Goal: Browse casually

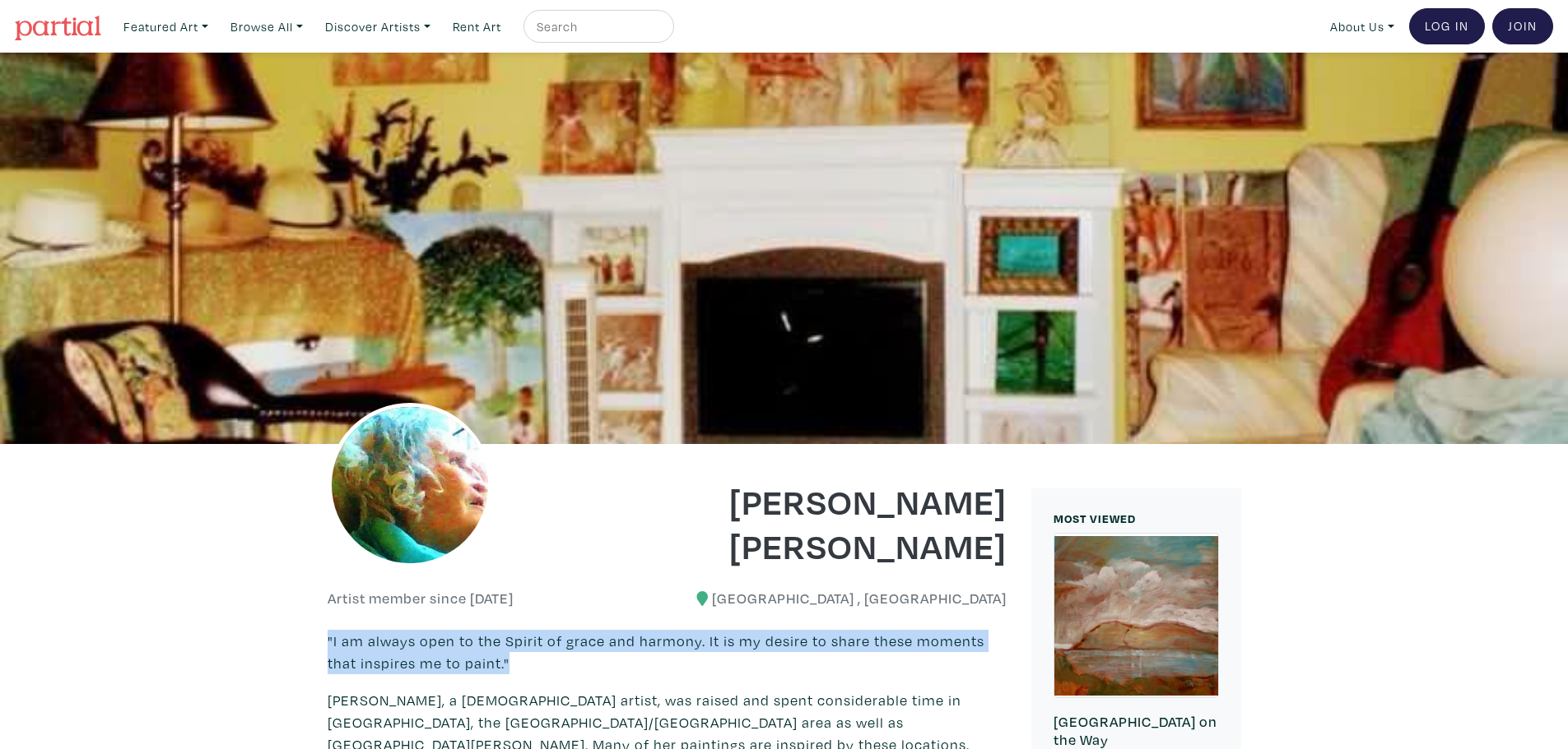
drag, startPoint x: 325, startPoint y: 629, endPoint x: 494, endPoint y: 668, distance: 173.4
copy p ""I am always open to the Spirit of grace and harmony. It is my desire to share …"
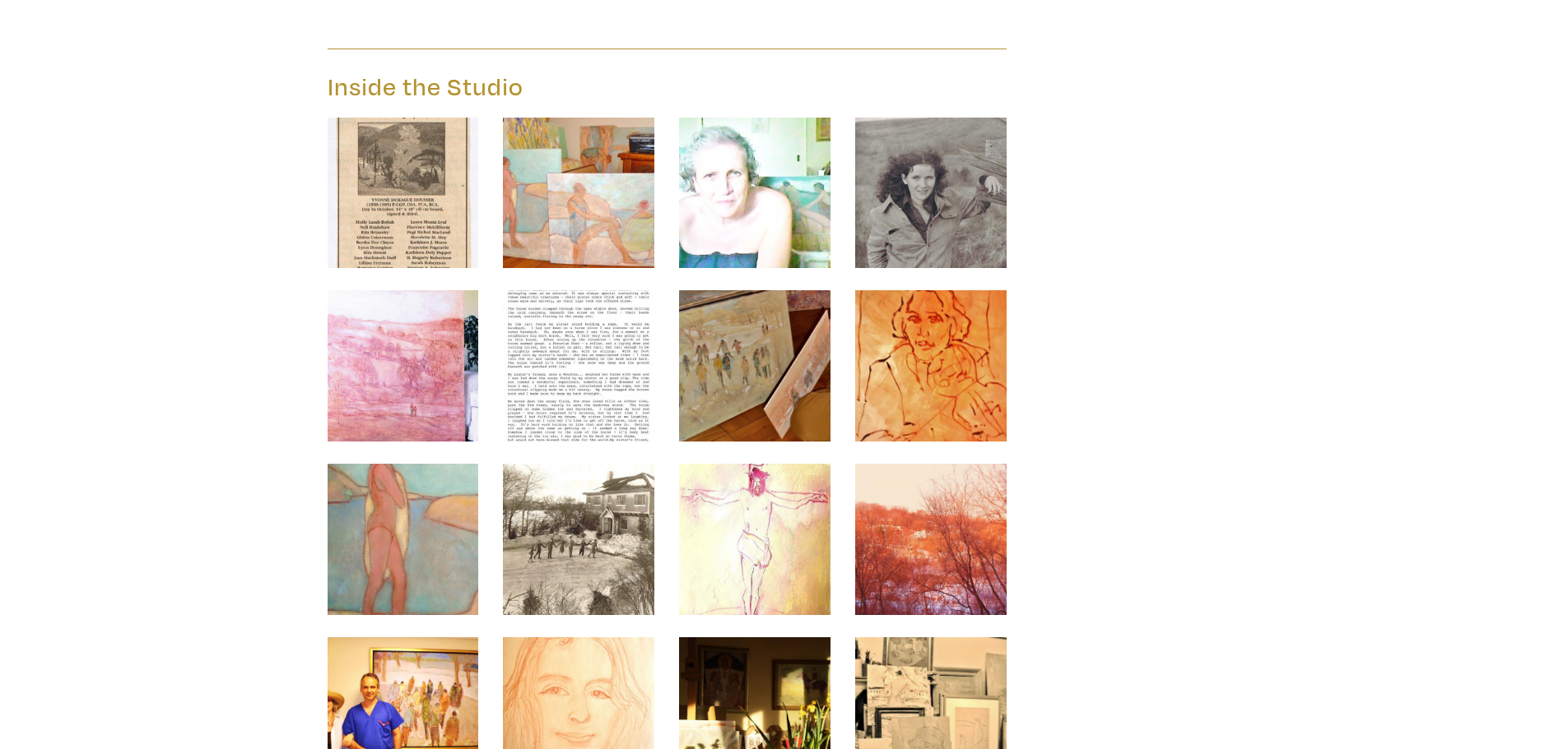
scroll to position [3071, 0]
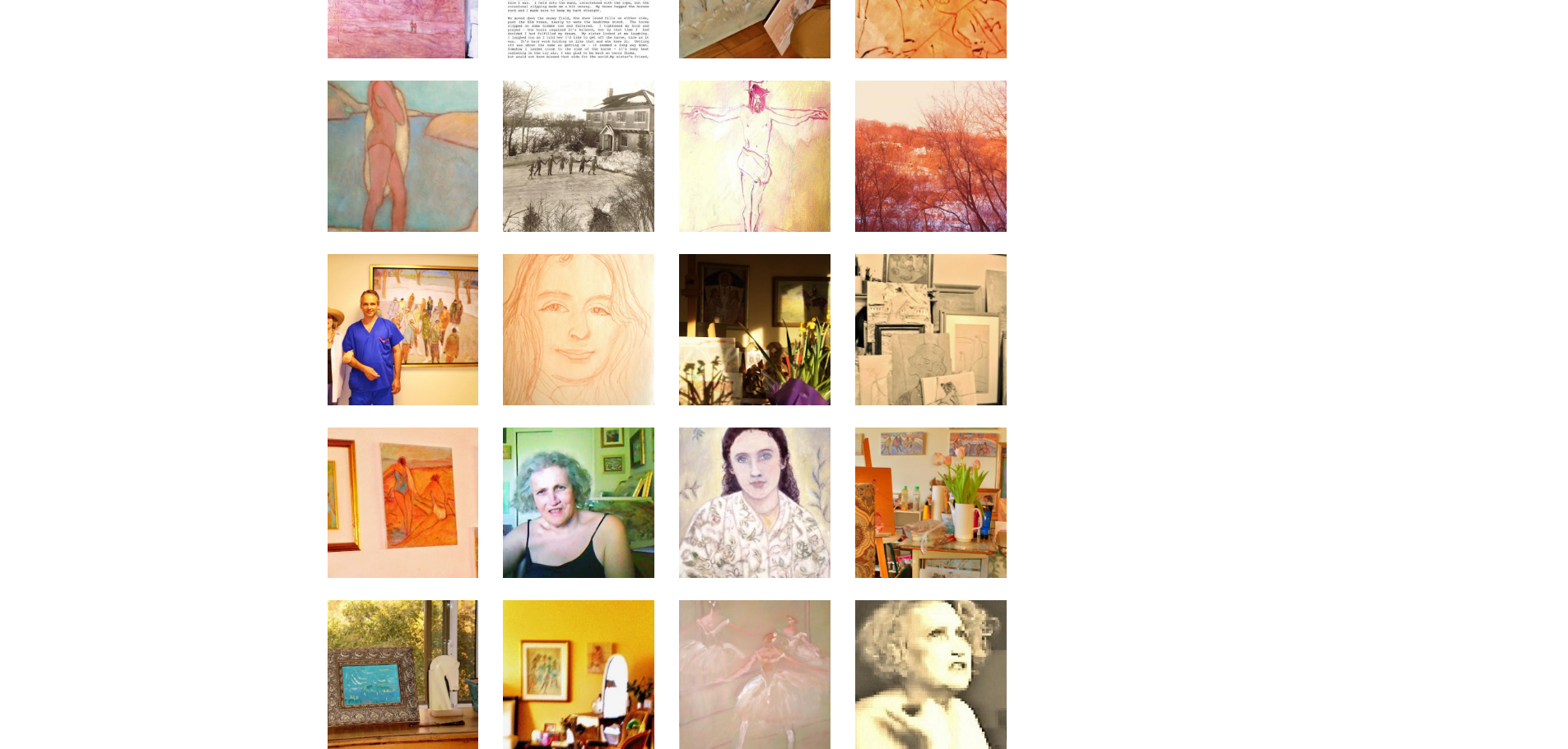
click at [596, 431] on img at bounding box center [578, 503] width 151 height 151
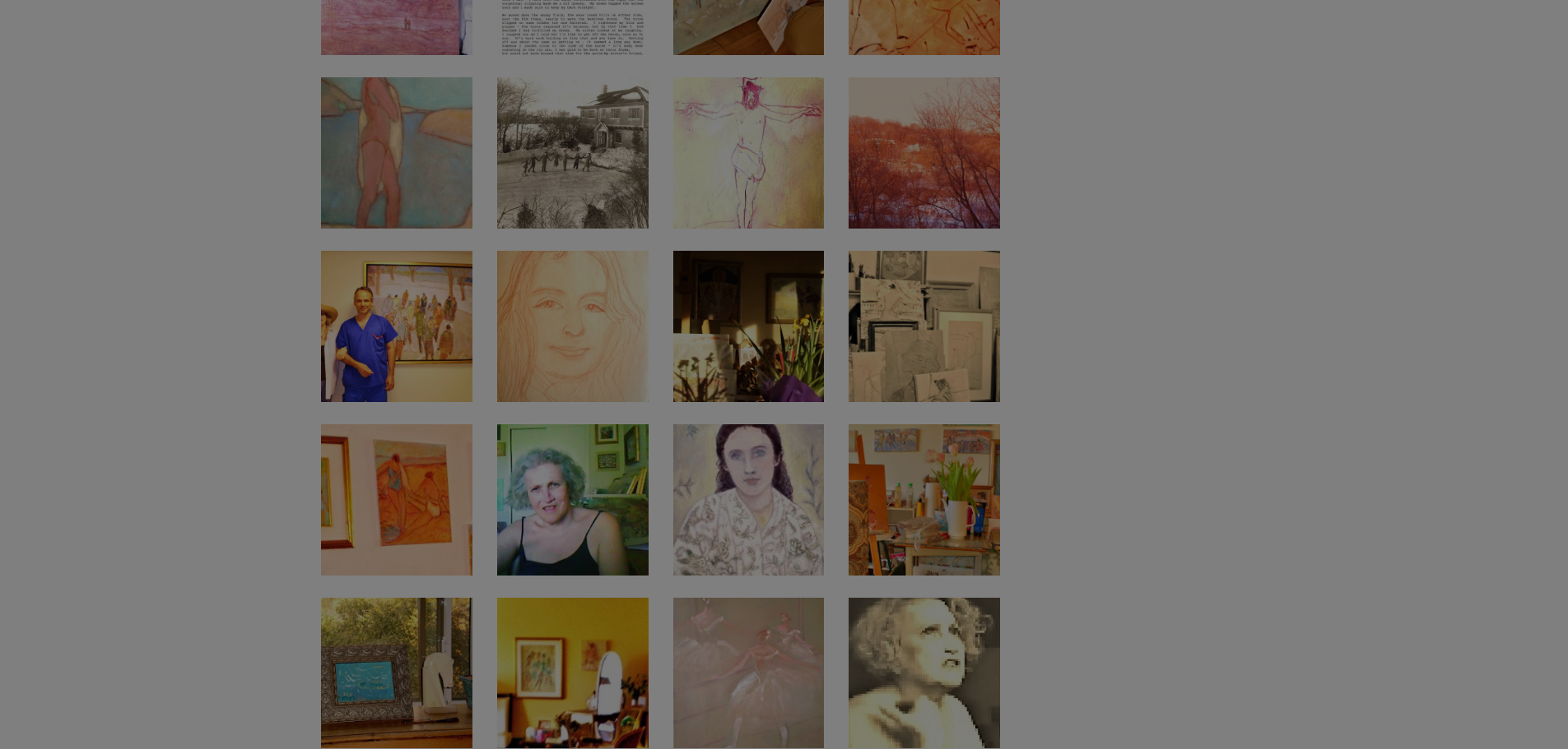
scroll to position [3074, 0]
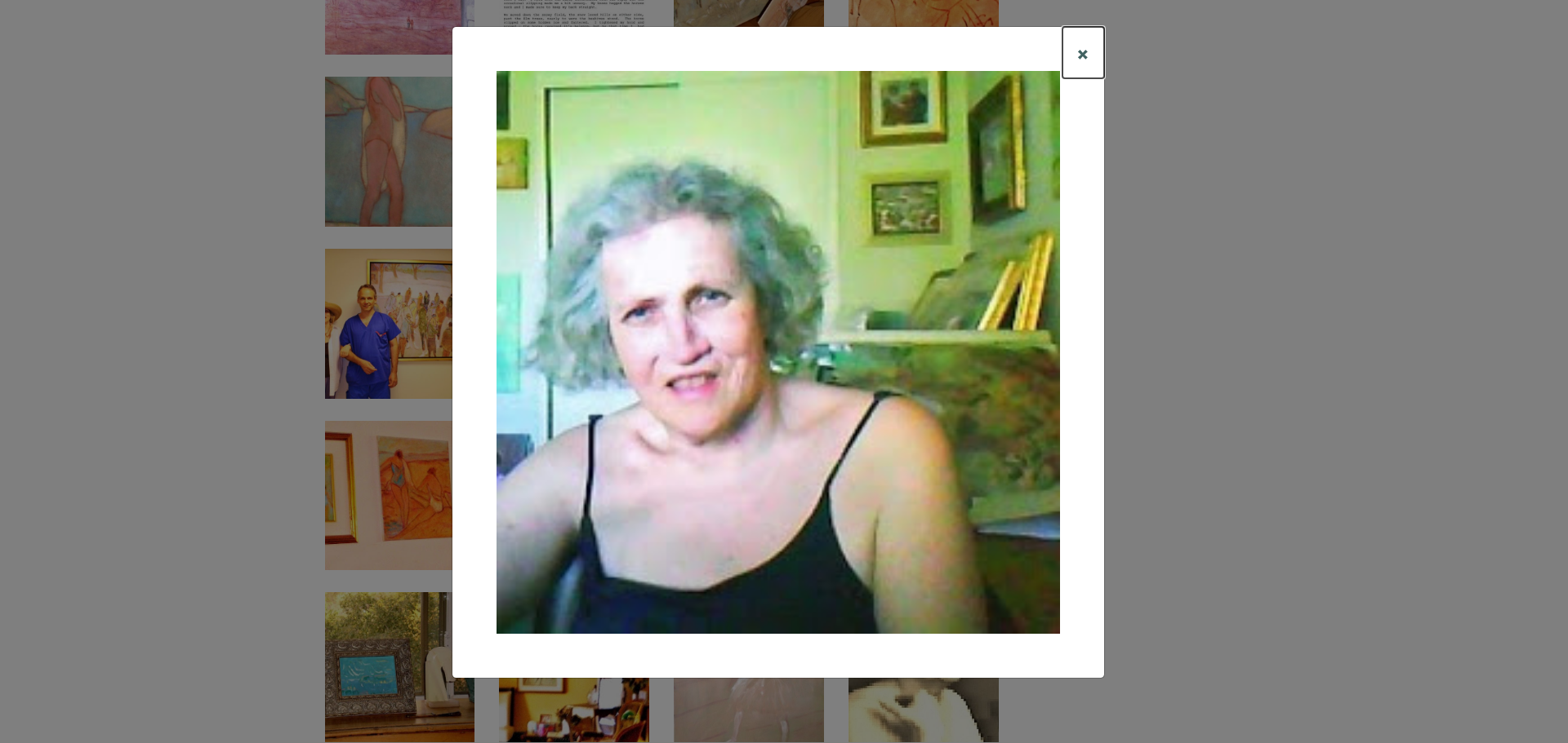
click at [1083, 47] on span "×" at bounding box center [1083, 53] width 12 height 28
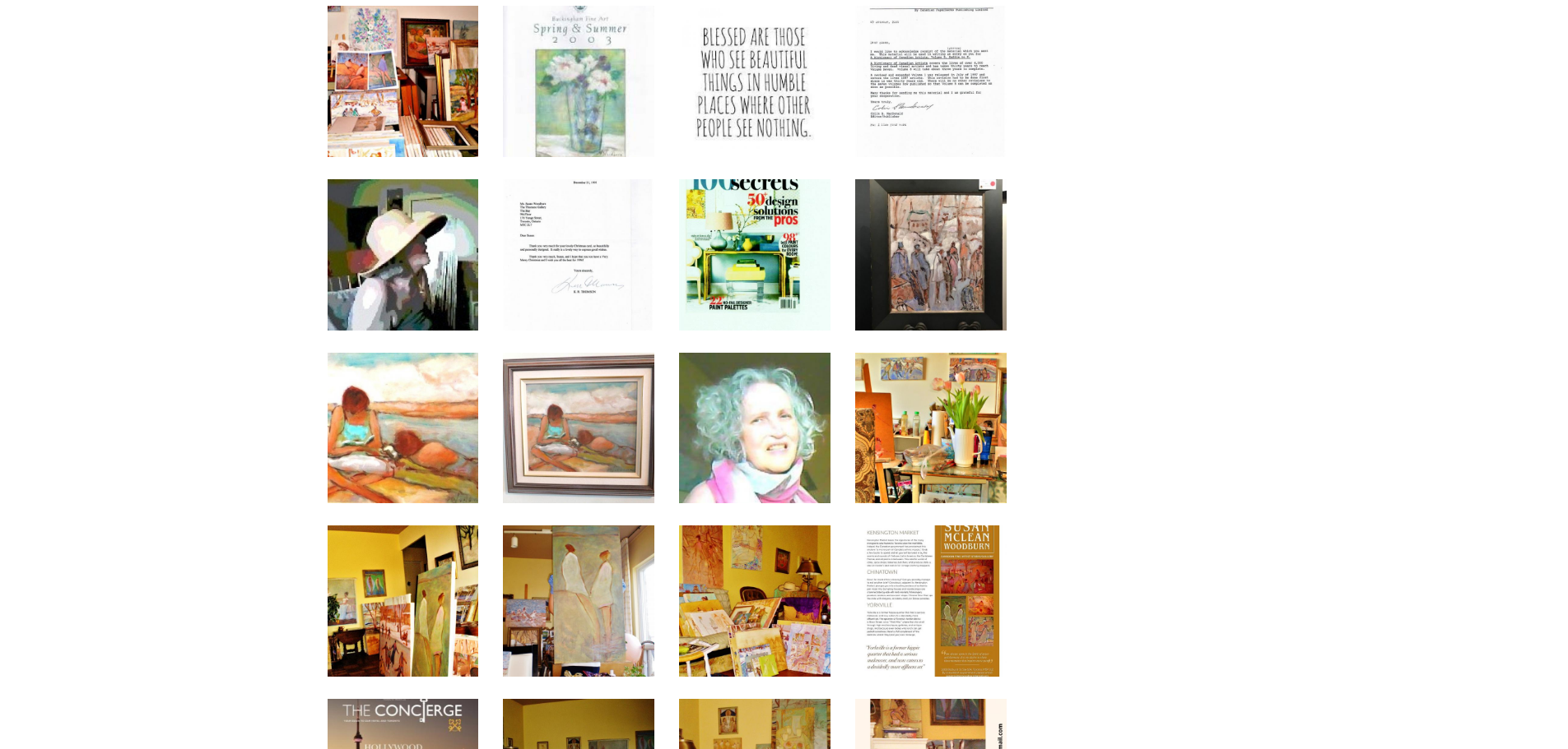
scroll to position [4222, 0]
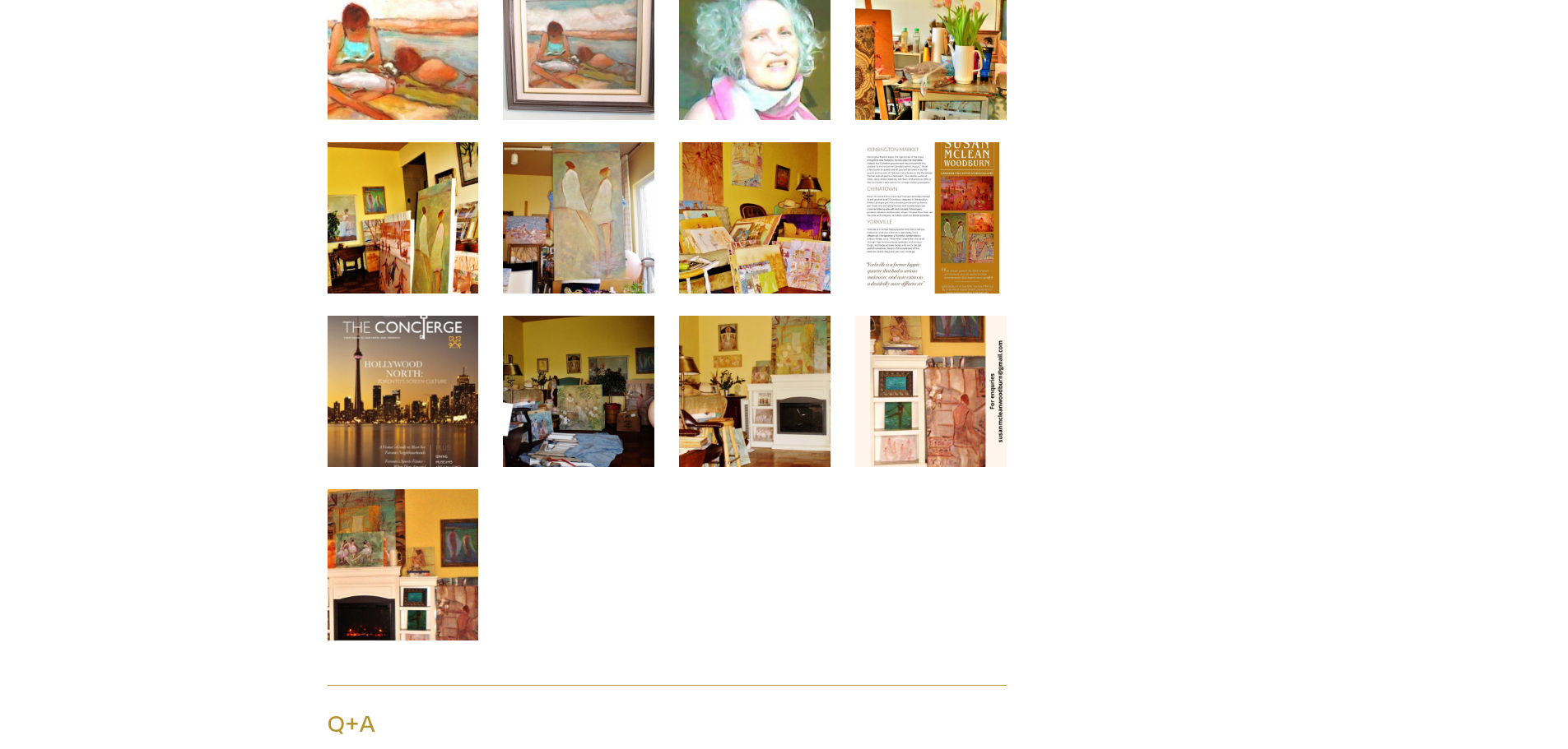
click at [605, 316] on img at bounding box center [578, 391] width 151 height 151
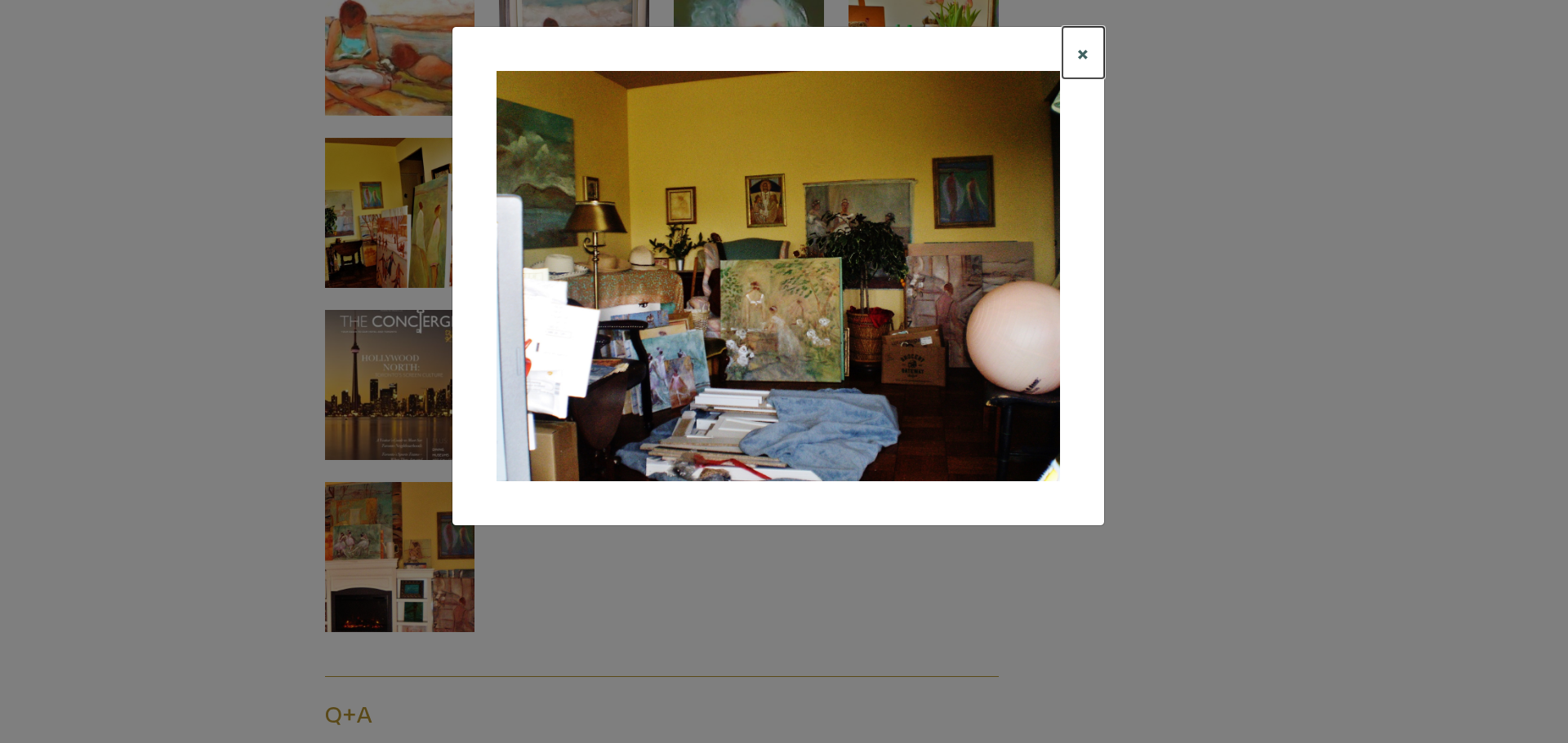
click at [1080, 53] on span "×" at bounding box center [1083, 53] width 12 height 28
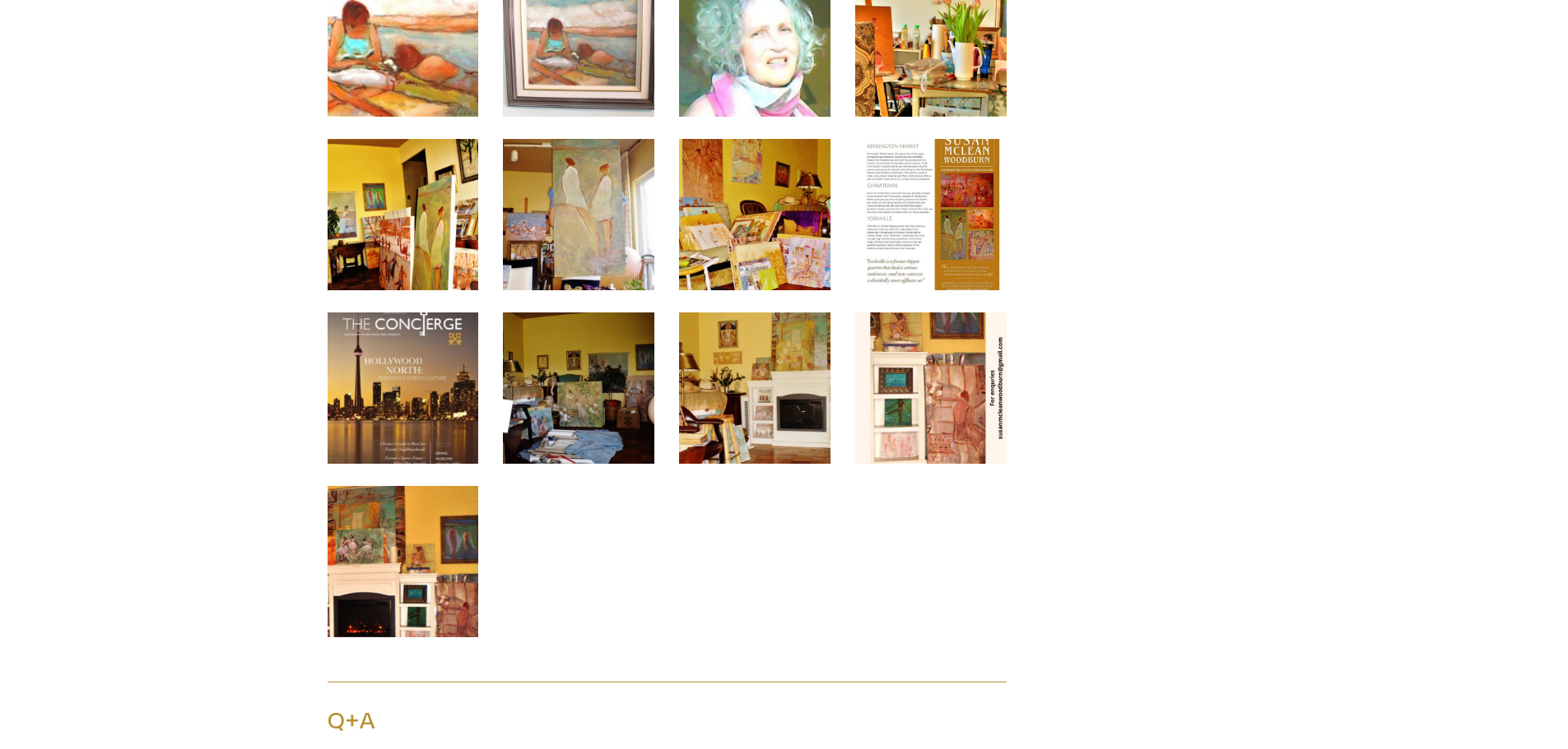
click at [432, 313] on img at bounding box center [402, 388] width 151 height 151
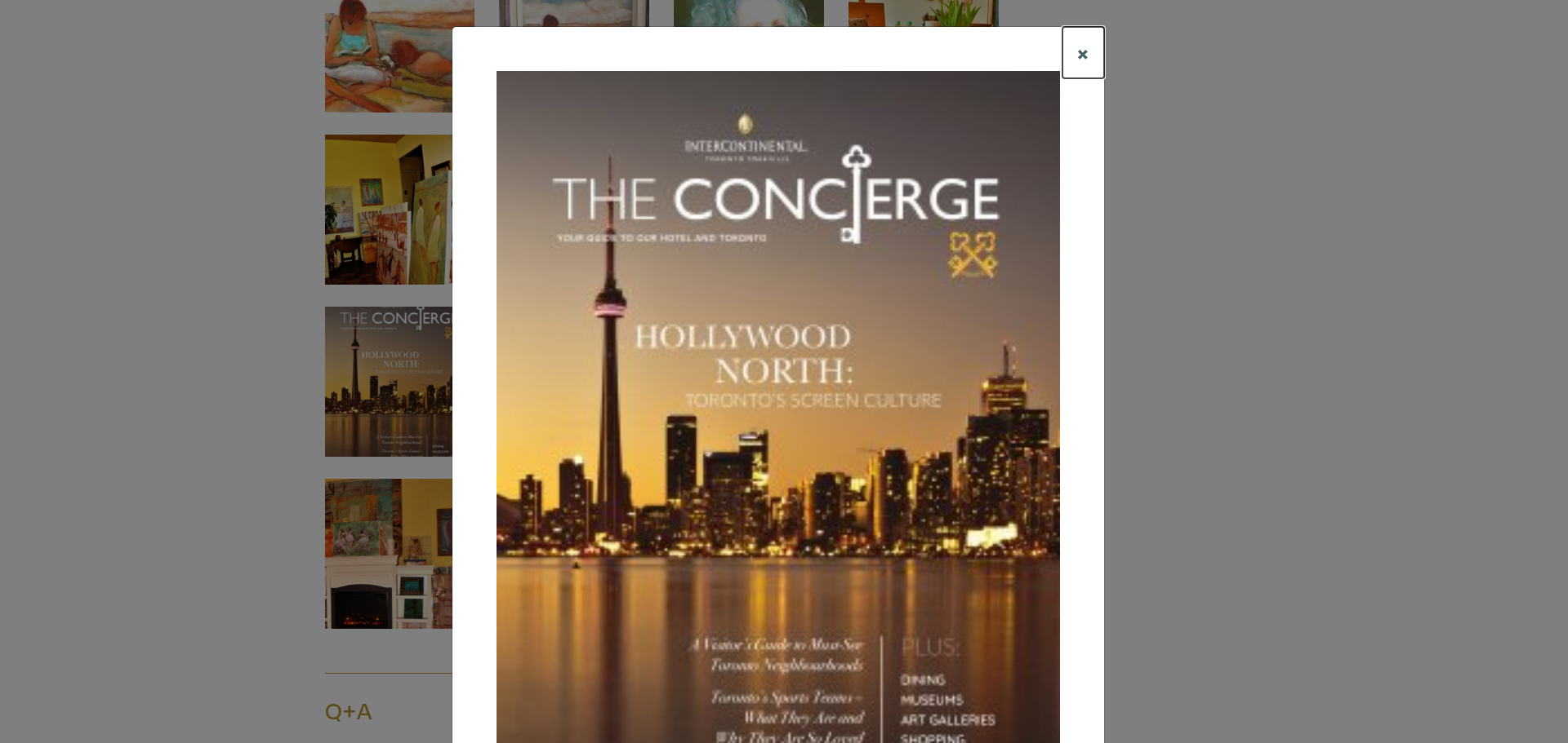
click at [1077, 51] on span "×" at bounding box center [1083, 53] width 12 height 28
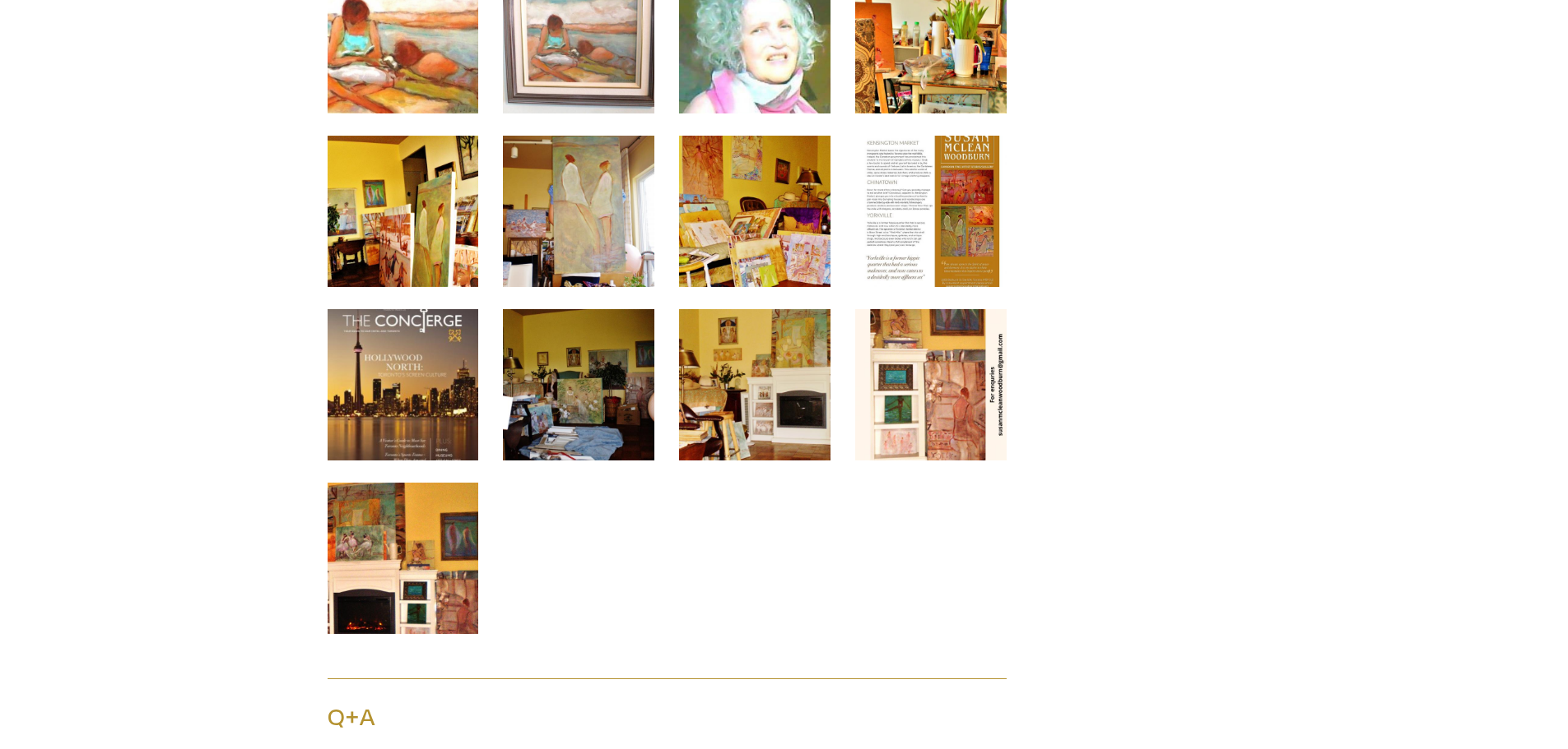
click at [983, 309] on img at bounding box center [930, 384] width 151 height 151
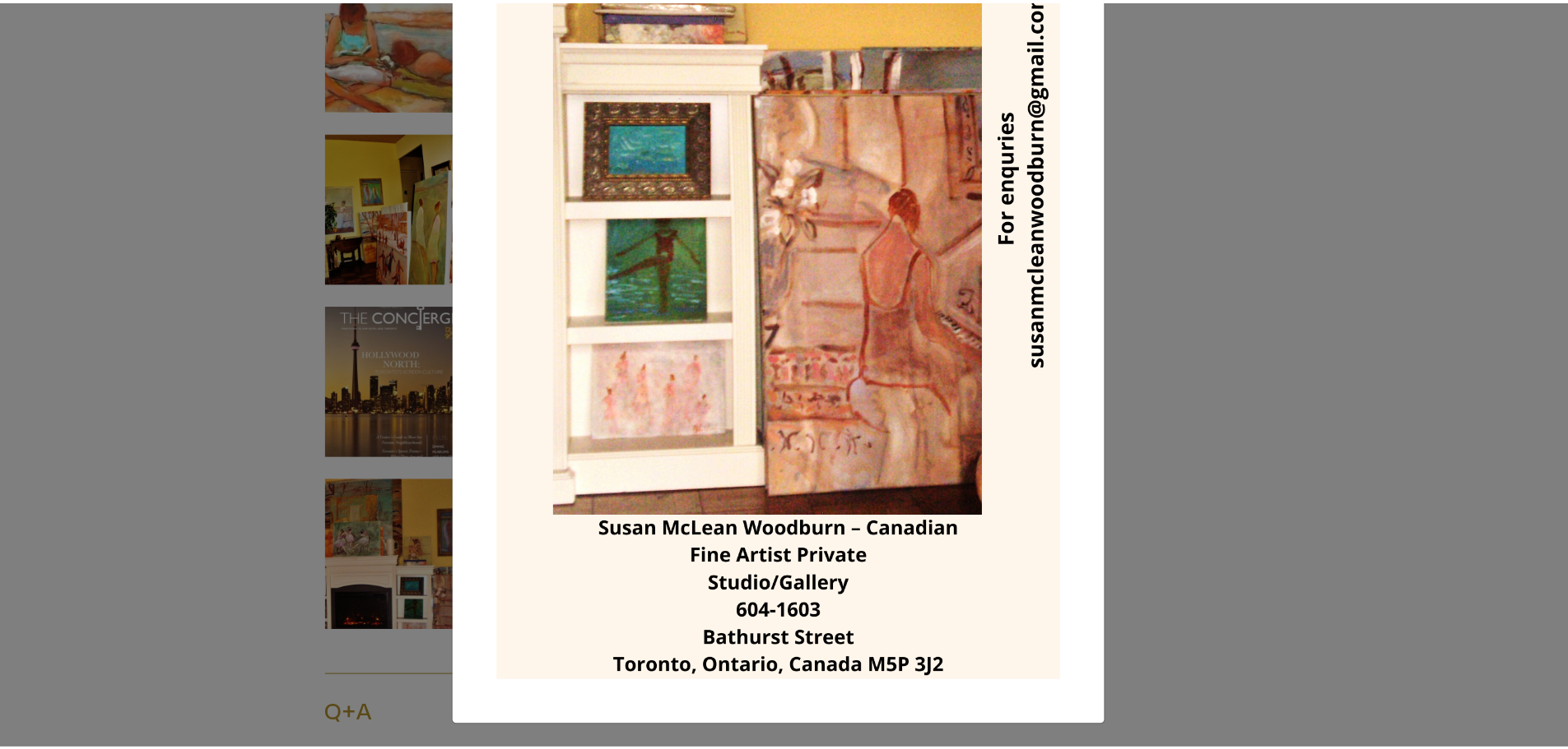
scroll to position [402, 0]
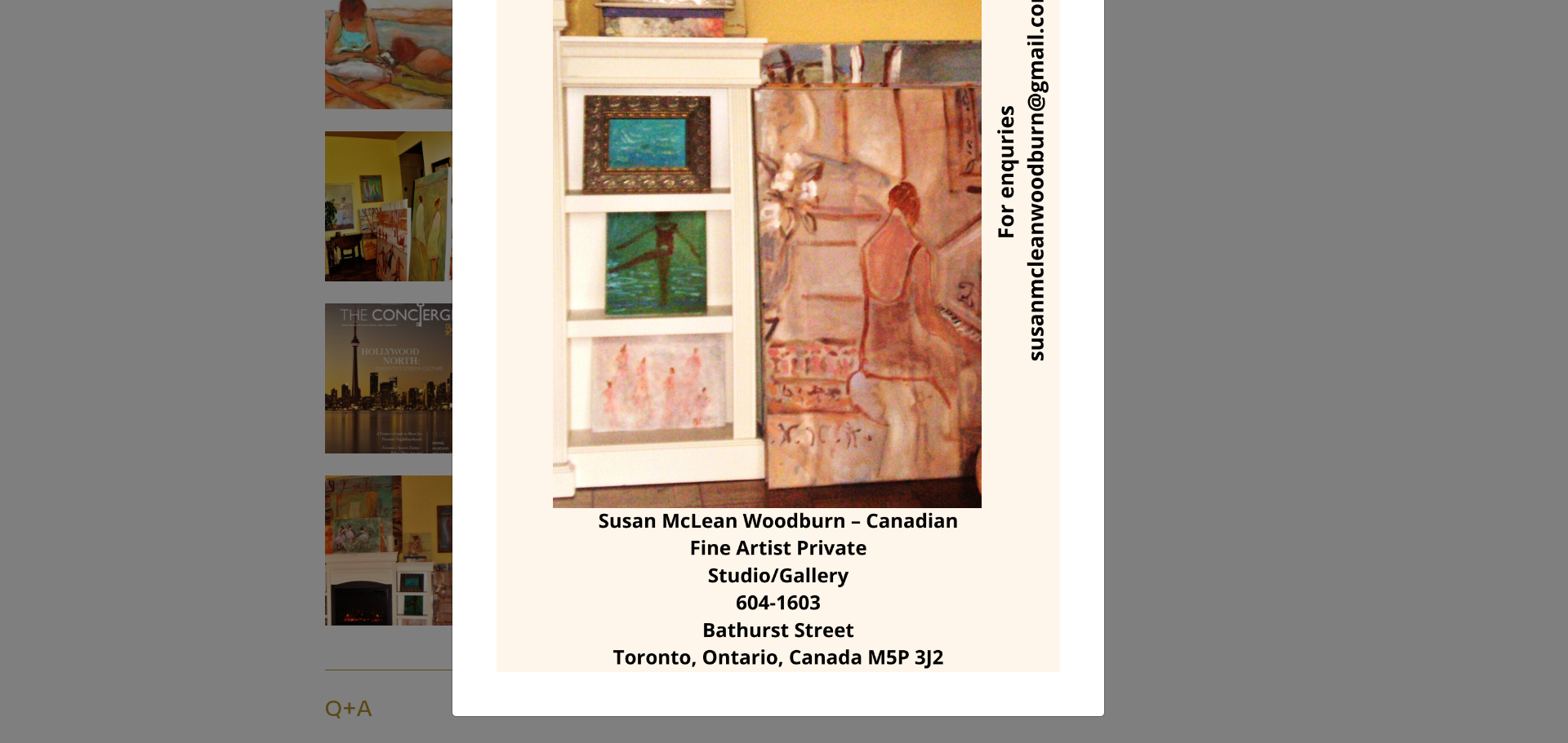
click at [1178, 486] on div "× Save changes Close" at bounding box center [784, 372] width 1568 height 743
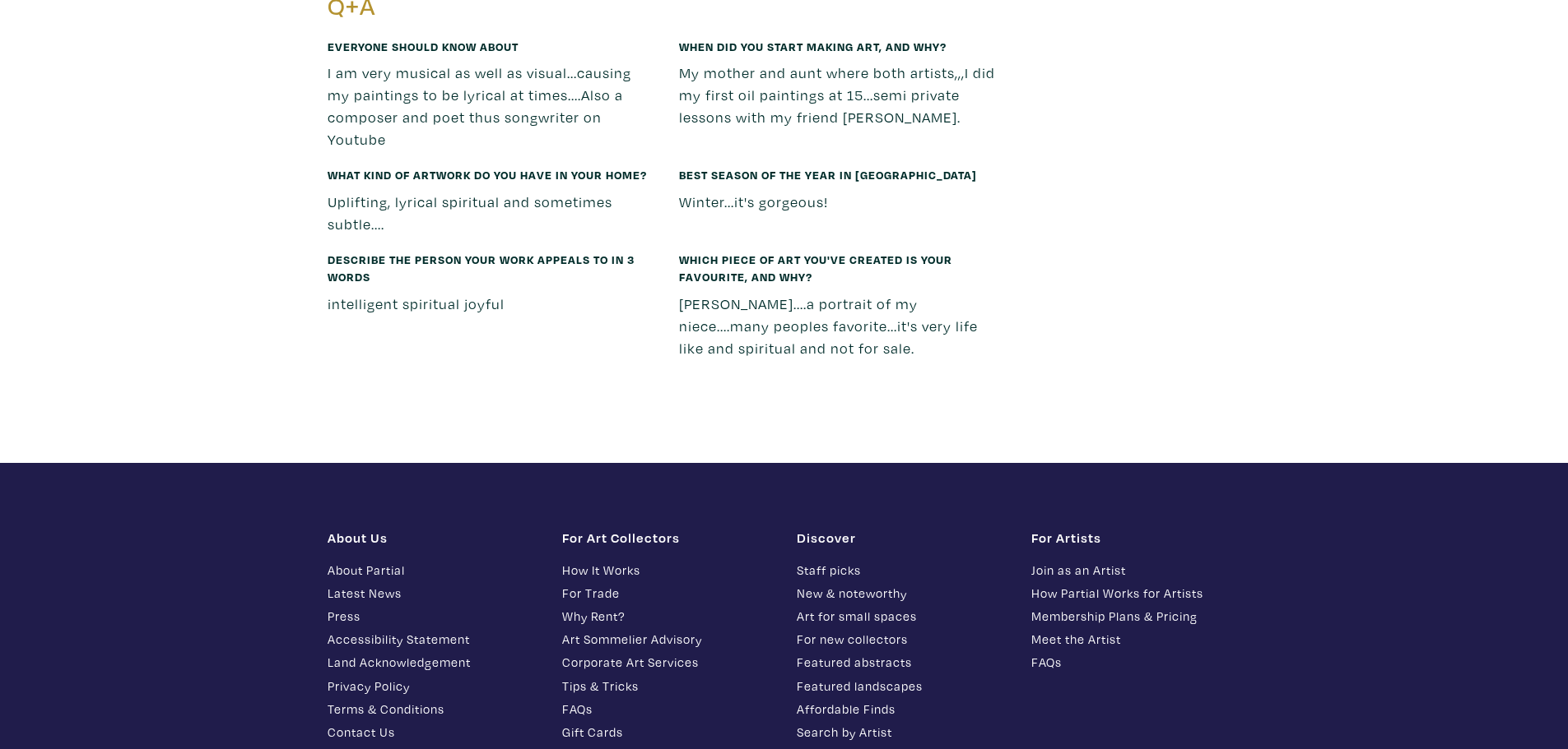
scroll to position [4991, 0]
